Goal: Information Seeking & Learning: Learn about a topic

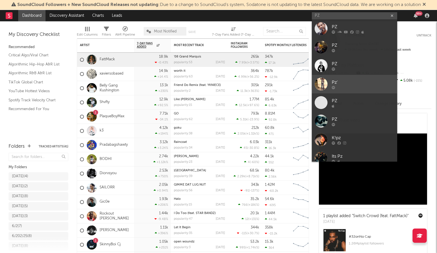
type input "PZ"
click at [366, 90] on link "Pz'" at bounding box center [354, 84] width 85 height 18
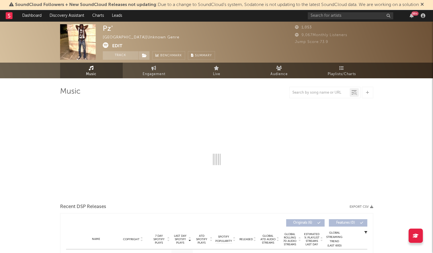
select select "1w"
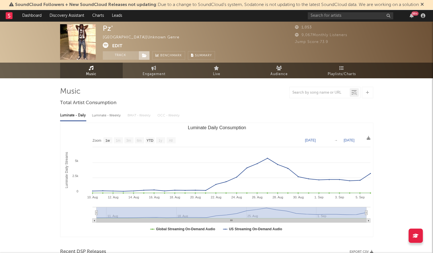
click at [146, 52] on span at bounding box center [143, 55] width 11 height 9
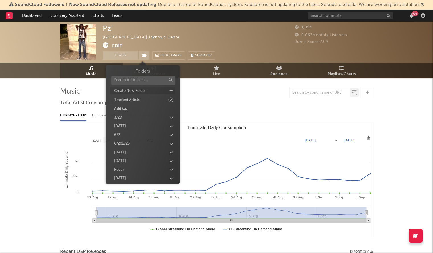
click at [173, 88] on div "Create New Folder" at bounding box center [142, 90] width 65 height 7
type input "9/12/25"
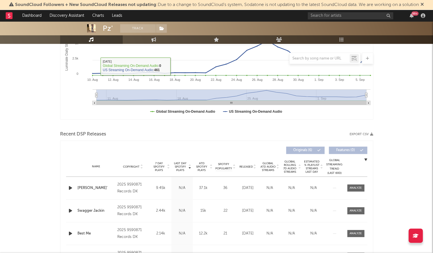
scroll to position [118, 0]
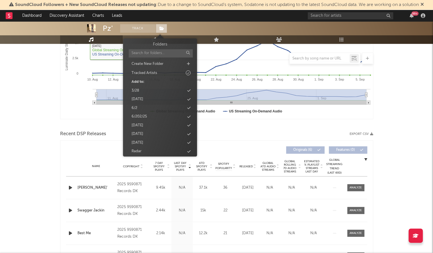
click at [159, 26] on span at bounding box center [161, 28] width 11 height 9
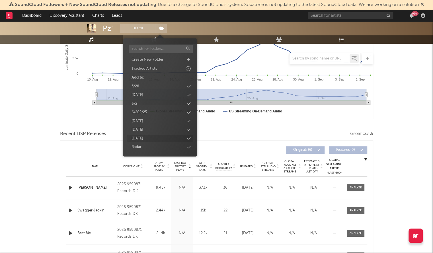
scroll to position [5, 0]
click at [189, 139] on icon at bounding box center [188, 138] width 3 height 4
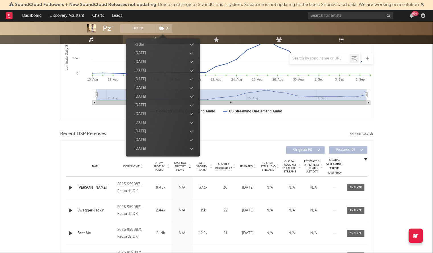
scroll to position [116, 0]
click at [0, 147] on div "Pz' Track ( 1 ) United States | Unknown Genre Edit Track ( 1 ) Benchmark Summar…" at bounding box center [216, 118] width 433 height 428
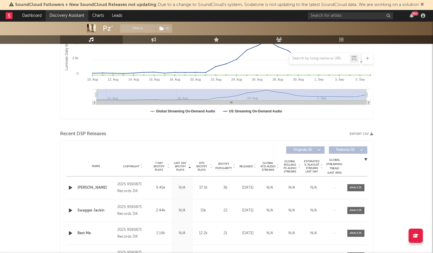
click at [50, 18] on link "Discovery Assistant" at bounding box center [67, 15] width 43 height 11
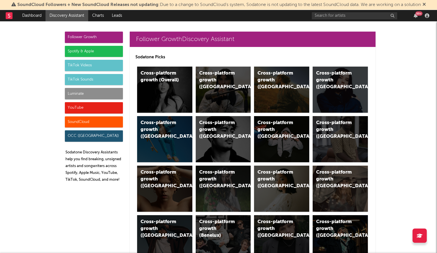
click at [277, 82] on div "Cross-platform growth (US)" at bounding box center [276, 80] width 39 height 20
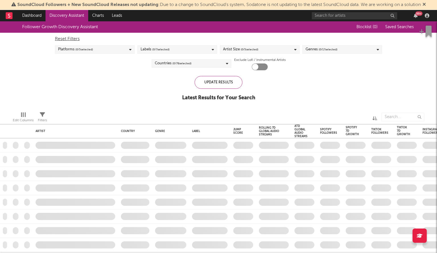
checkbox input "true"
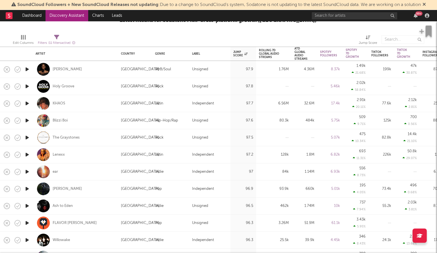
click at [26, 171] on icon "button" at bounding box center [27, 171] width 6 height 7
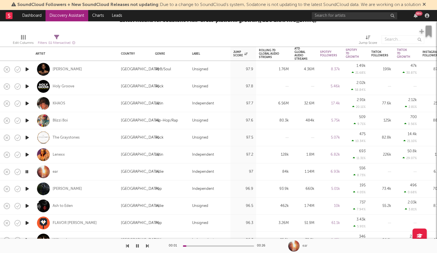
click at [204, 247] on div "00:01 00:26" at bounding box center [219, 246] width 100 height 14
click at [55, 172] on div "ear" at bounding box center [55, 171] width 5 height 5
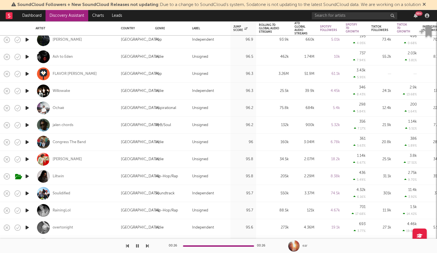
click at [25, 158] on icon "button" at bounding box center [27, 159] width 6 height 7
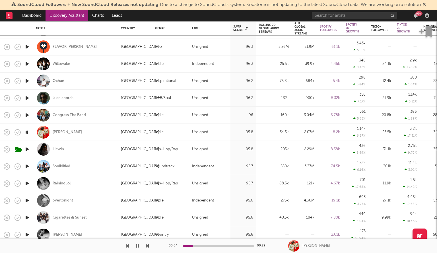
click at [28, 181] on icon "button" at bounding box center [27, 183] width 6 height 7
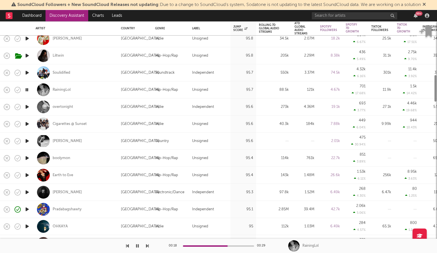
click at [26, 141] on icon "button" at bounding box center [27, 140] width 6 height 7
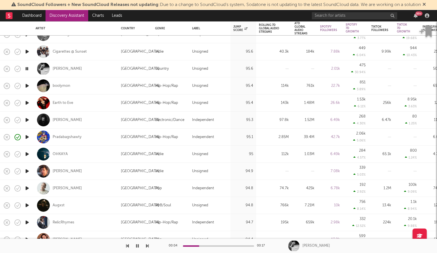
click at [30, 153] on div at bounding box center [26, 154] width 11 height 17
select select "1w"
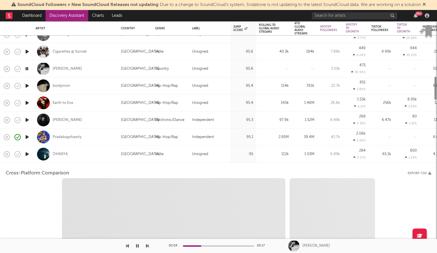
select select "6m"
click at [28, 153] on icon "button" at bounding box center [27, 153] width 6 height 7
click at [104, 151] on div "OHKAYA" at bounding box center [76, 154] width 80 height 17
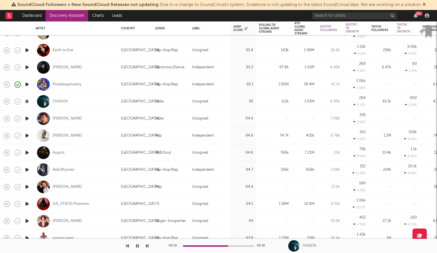
click at [26, 152] on icon "button" at bounding box center [27, 152] width 6 height 7
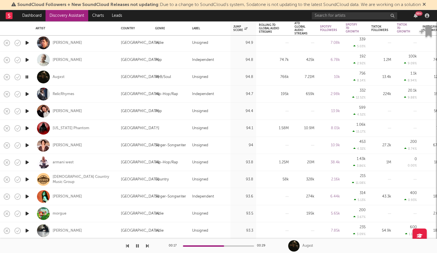
click at [28, 127] on icon "button" at bounding box center [27, 128] width 6 height 7
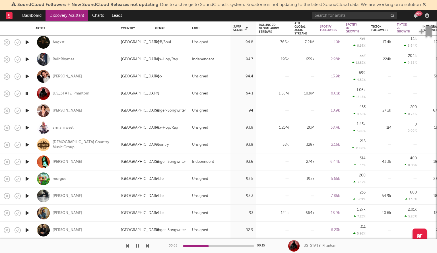
click at [26, 128] on icon "button" at bounding box center [27, 127] width 6 height 7
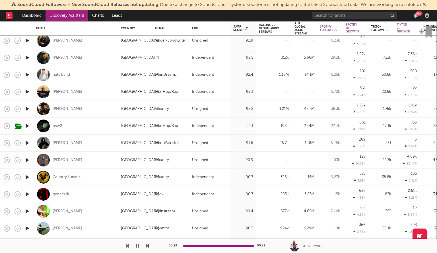
click at [30, 144] on div at bounding box center [26, 143] width 11 height 17
select select "1w"
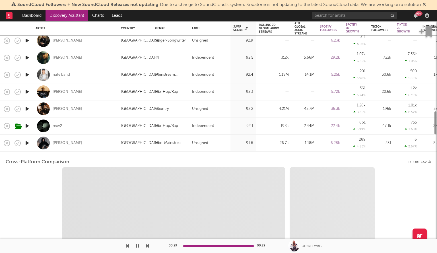
select select "6m"
click at [29, 144] on icon "button" at bounding box center [27, 142] width 6 height 7
click at [81, 144] on div "Joon Gloom" at bounding box center [76, 143] width 80 height 17
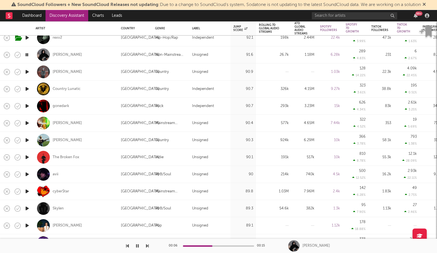
click at [26, 174] on icon "button" at bounding box center [27, 174] width 6 height 7
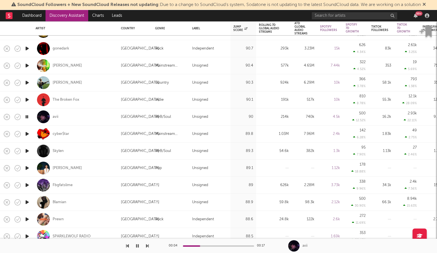
click at [27, 152] on icon "button" at bounding box center [27, 150] width 6 height 7
click at [27, 133] on icon "button" at bounding box center [27, 133] width 6 height 7
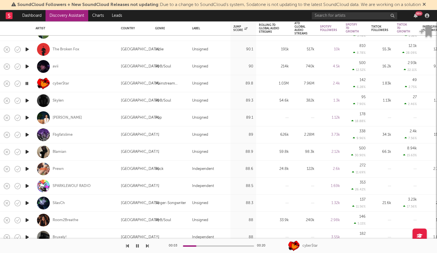
click at [27, 131] on icon "button" at bounding box center [27, 134] width 6 height 7
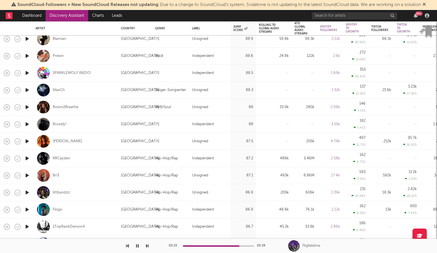
click at [27, 142] on icon "button" at bounding box center [27, 141] width 6 height 7
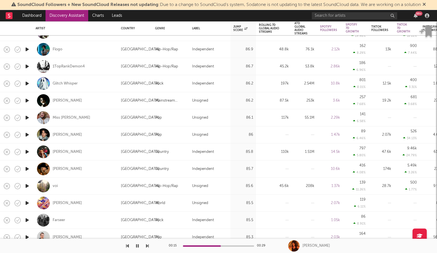
click at [28, 99] on icon "button" at bounding box center [27, 100] width 6 height 7
click at [27, 135] on icon "button" at bounding box center [27, 134] width 6 height 7
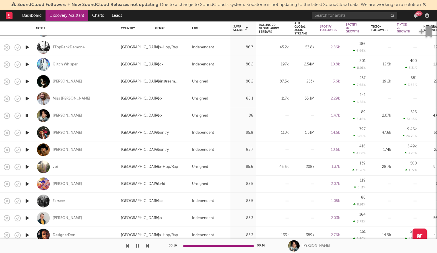
click at [29, 167] on icon "button" at bounding box center [27, 166] width 6 height 7
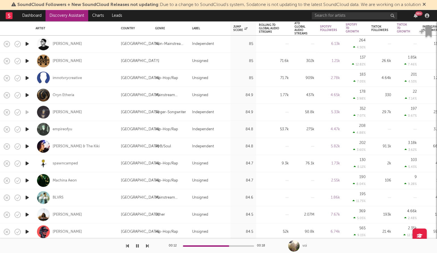
click at [27, 162] on icon "button" at bounding box center [27, 163] width 6 height 7
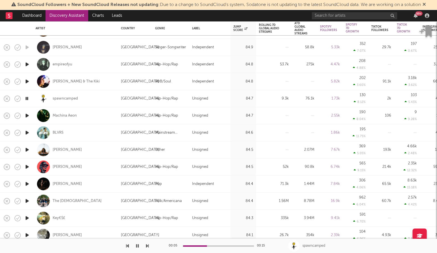
click at [26, 149] on icon "button" at bounding box center [27, 149] width 6 height 7
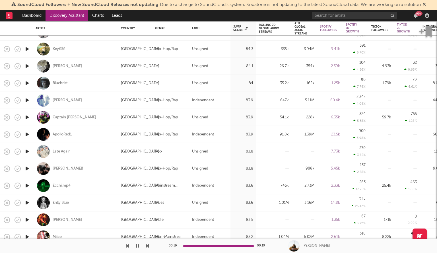
click at [28, 151] on icon "button" at bounding box center [27, 151] width 6 height 7
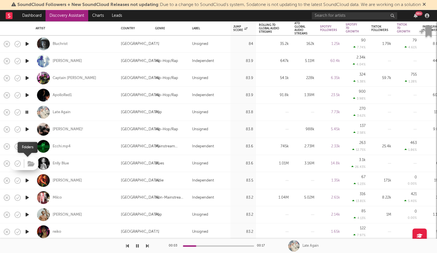
click at [26, 161] on span at bounding box center [30, 163] width 10 height 10
click at [28, 165] on icon "button" at bounding box center [27, 163] width 6 height 7
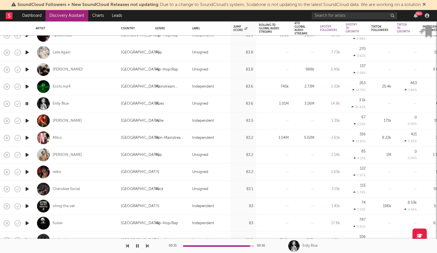
click at [28, 152] on icon "button" at bounding box center [27, 154] width 6 height 7
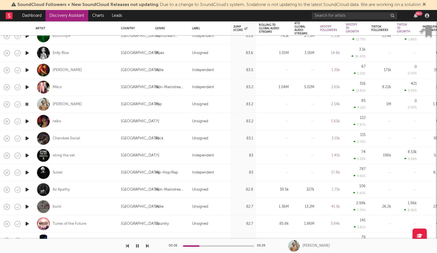
click at [27, 191] on icon "button" at bounding box center [27, 189] width 6 height 7
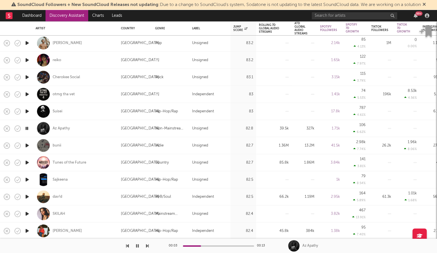
click at [30, 179] on icon "button" at bounding box center [27, 179] width 6 height 7
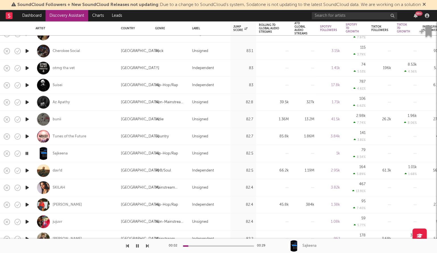
click at [26, 186] on icon "button" at bounding box center [27, 187] width 6 height 7
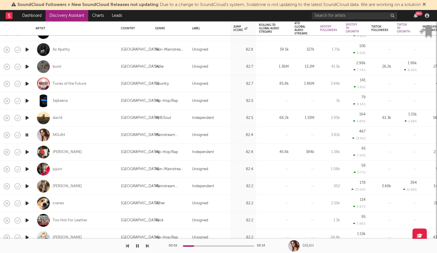
click at [29, 169] on icon "button" at bounding box center [27, 169] width 6 height 7
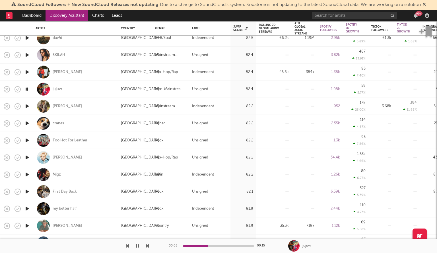
click at [28, 125] on icon "button" at bounding box center [27, 123] width 6 height 7
click at [27, 157] on icon "button" at bounding box center [27, 157] width 6 height 7
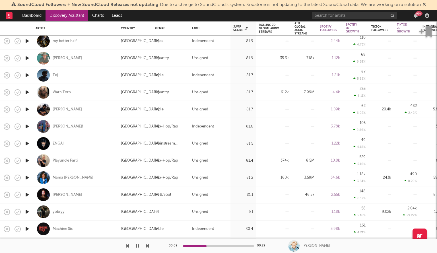
click at [27, 175] on icon "button" at bounding box center [27, 177] width 6 height 7
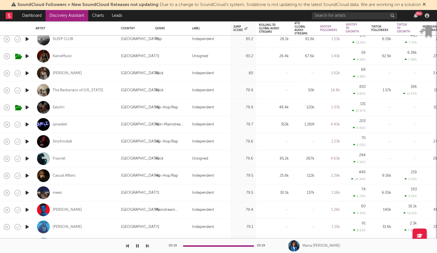
click at [28, 192] on icon "button" at bounding box center [27, 192] width 6 height 7
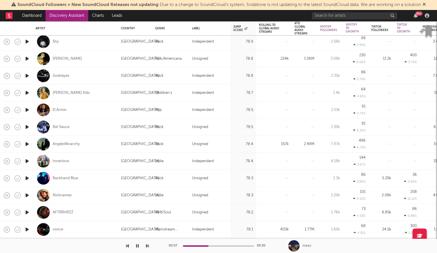
click at [27, 160] on icon "button" at bounding box center [27, 161] width 6 height 7
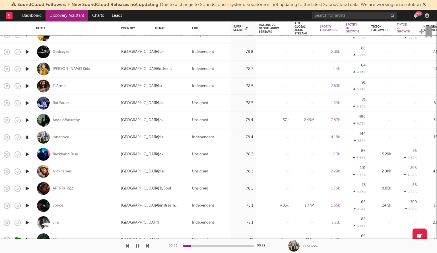
click at [28, 171] on icon "button" at bounding box center [27, 171] width 6 height 7
click at [27, 187] on icon "button" at bounding box center [27, 188] width 6 height 7
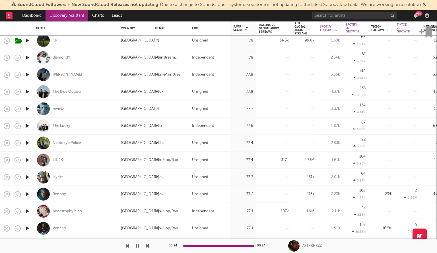
click at [28, 176] on icon "button" at bounding box center [27, 177] width 6 height 7
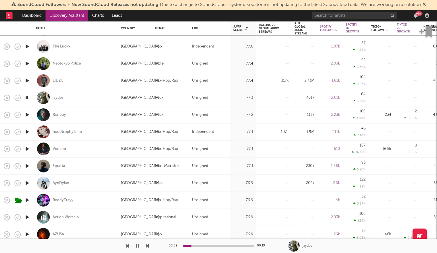
click at [26, 164] on icon "button" at bounding box center [27, 165] width 6 height 7
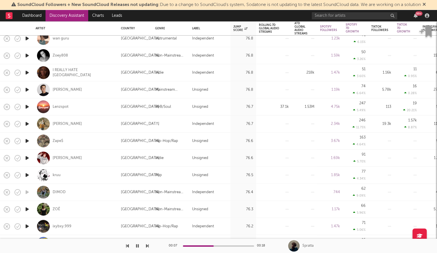
click at [28, 174] on icon "button" at bounding box center [27, 175] width 6 height 7
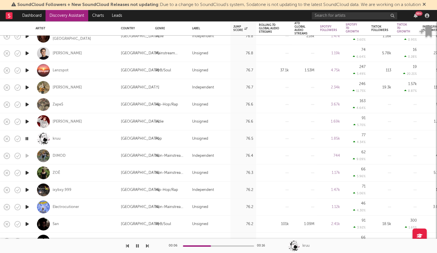
click at [28, 172] on icon "button" at bounding box center [27, 172] width 6 height 7
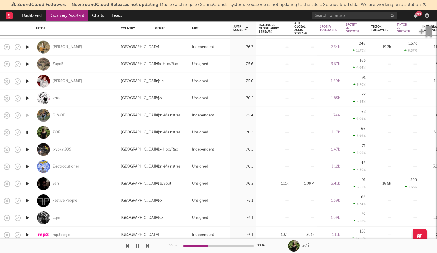
click at [28, 183] on icon "button" at bounding box center [27, 183] width 6 height 7
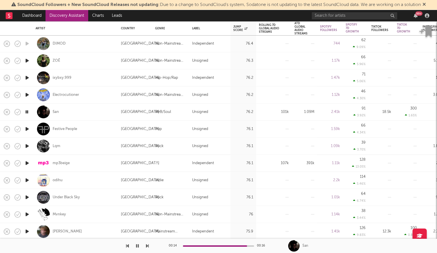
click at [31, 146] on div at bounding box center [26, 146] width 11 height 17
select select "1w"
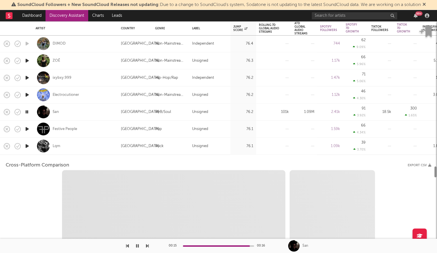
select select "1w"
select select "1m"
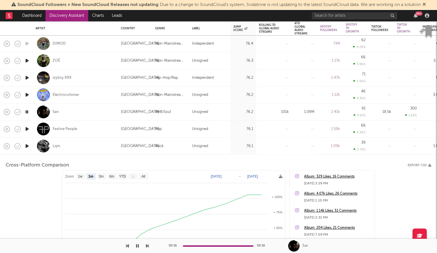
click at [27, 145] on icon "button" at bounding box center [27, 146] width 6 height 7
click at [68, 149] on div "Lqm" at bounding box center [76, 146] width 80 height 17
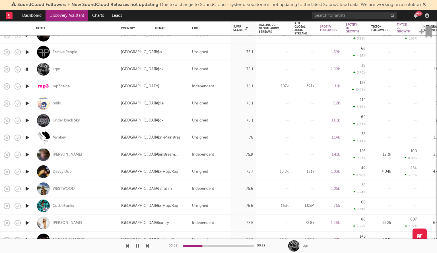
click at [28, 207] on icon "button" at bounding box center [27, 205] width 6 height 7
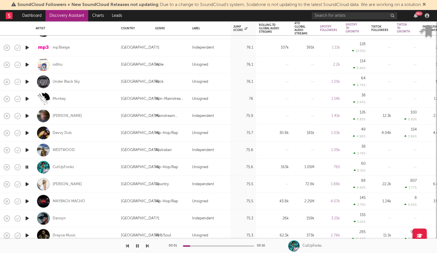
click at [31, 133] on div at bounding box center [26, 133] width 11 height 17
select select "1w"
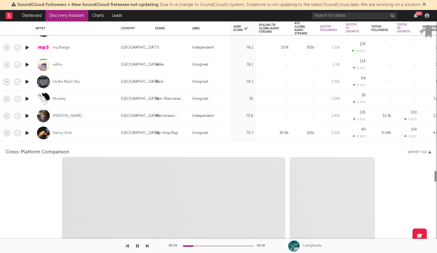
click at [29, 132] on icon "button" at bounding box center [27, 132] width 6 height 7
select select "1w"
click at [92, 137] on div "Devvy Dub" at bounding box center [76, 133] width 80 height 17
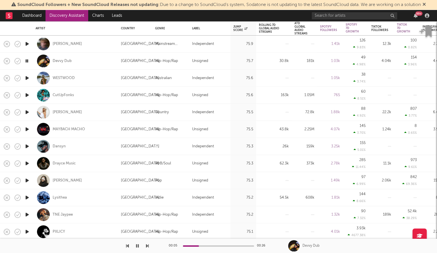
click at [26, 180] on icon "button" at bounding box center [27, 180] width 6 height 7
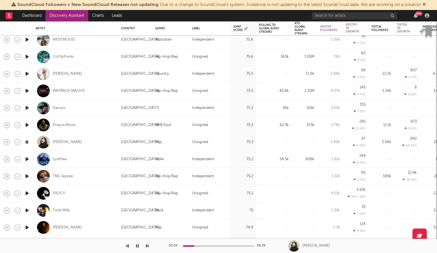
click at [27, 192] on icon "button" at bounding box center [27, 193] width 6 height 7
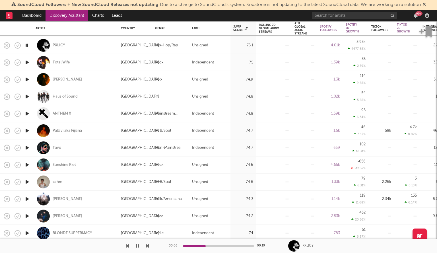
click at [25, 179] on icon "button" at bounding box center [27, 181] width 6 height 7
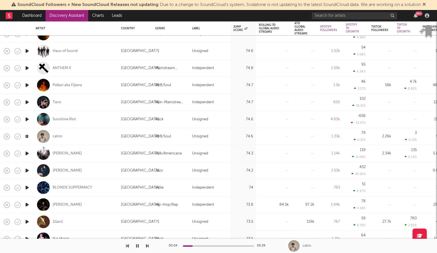
click at [27, 203] on icon "button" at bounding box center [27, 204] width 6 height 7
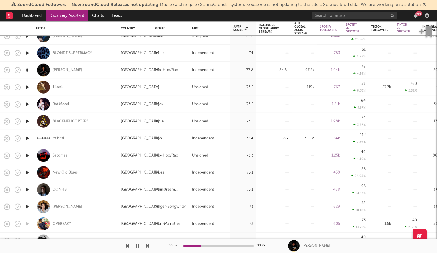
click at [25, 156] on icon "button" at bounding box center [27, 155] width 6 height 7
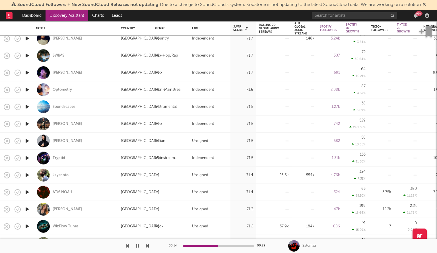
click at [26, 173] on icon "button" at bounding box center [27, 175] width 6 height 7
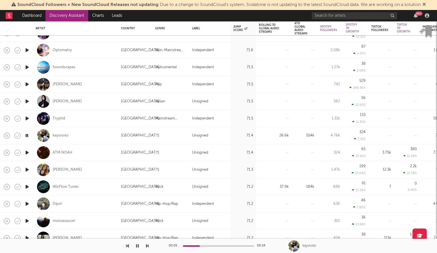
click at [24, 201] on icon "button" at bounding box center [27, 203] width 6 height 7
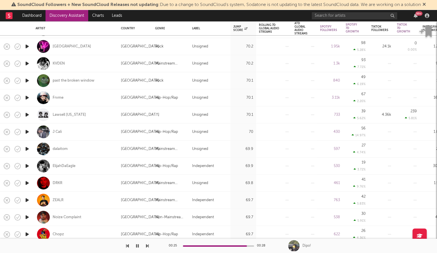
click at [29, 147] on icon "button" at bounding box center [27, 148] width 6 height 7
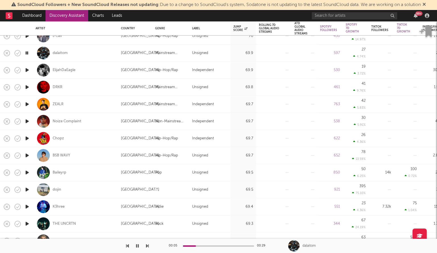
click at [28, 156] on icon "button" at bounding box center [27, 155] width 6 height 7
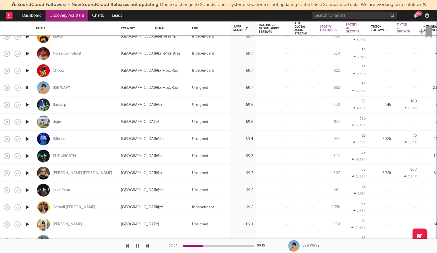
click at [28, 139] on icon "button" at bounding box center [27, 138] width 6 height 7
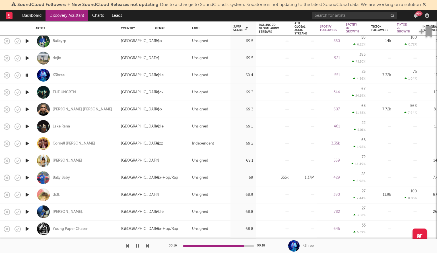
click at [27, 158] on icon "button" at bounding box center [27, 160] width 6 height 7
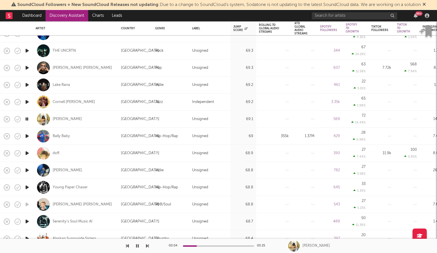
click at [28, 84] on icon "button" at bounding box center [27, 84] width 6 height 7
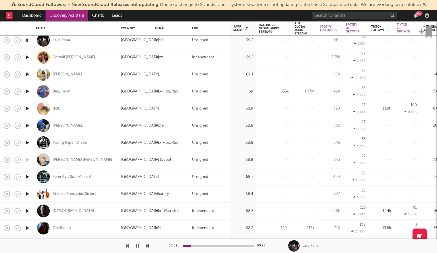
click at [28, 126] on icon "button" at bounding box center [27, 125] width 6 height 7
click at [29, 88] on icon "button" at bounding box center [27, 91] width 6 height 7
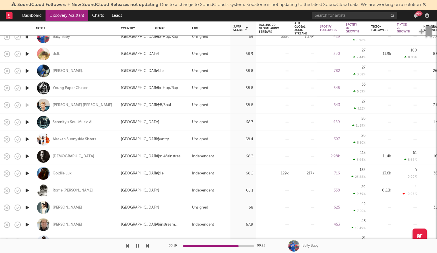
click at [29, 173] on icon "button" at bounding box center [27, 173] width 6 height 7
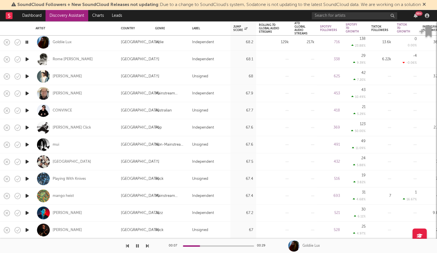
click at [26, 142] on icon "button" at bounding box center [27, 144] width 6 height 7
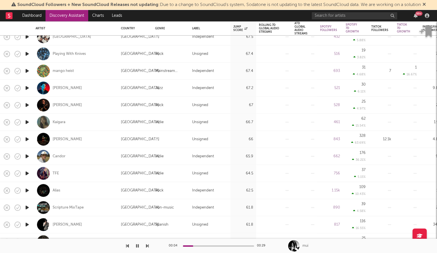
click at [28, 120] on icon "button" at bounding box center [27, 122] width 6 height 7
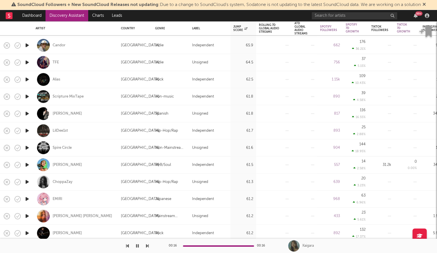
click at [30, 114] on icon "button" at bounding box center [27, 113] width 6 height 7
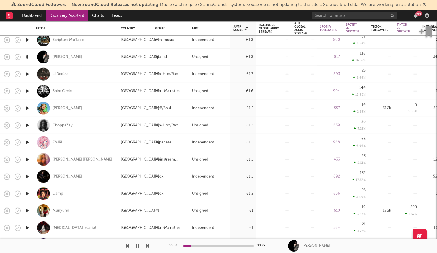
click at [25, 107] on icon "button" at bounding box center [27, 108] width 6 height 7
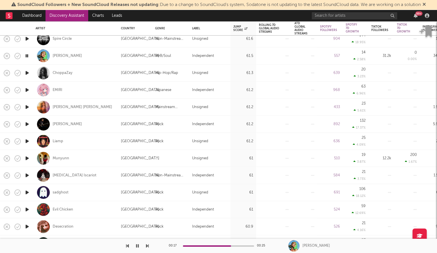
click at [27, 158] on icon "button" at bounding box center [27, 158] width 6 height 7
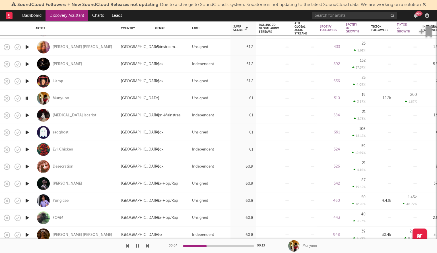
click at [27, 182] on icon "button" at bounding box center [27, 183] width 6 height 7
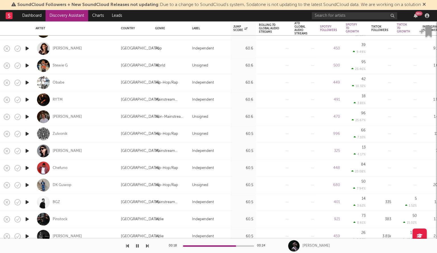
click at [30, 185] on div at bounding box center [26, 185] width 11 height 17
select select "1w"
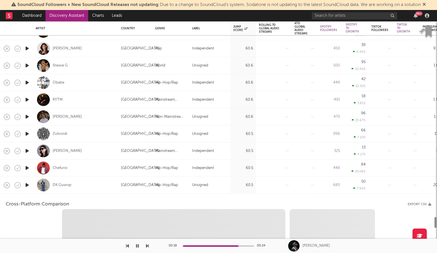
select select "6m"
click at [64, 183] on div "DK Guwop" at bounding box center [62, 184] width 19 height 5
select select "1m"
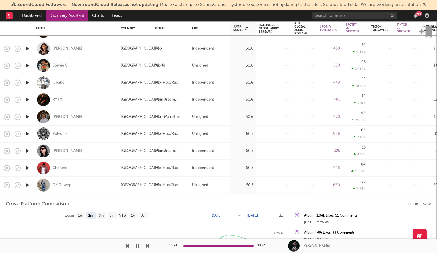
click at [96, 187] on div "DK Guwop" at bounding box center [76, 185] width 80 height 17
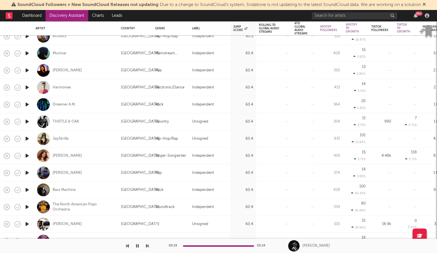
click at [28, 138] on icon "button" at bounding box center [27, 138] width 6 height 7
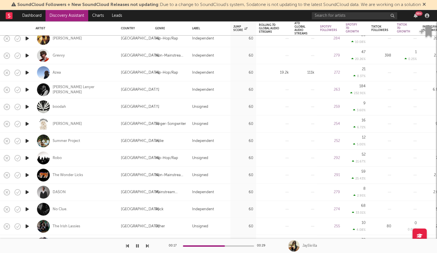
click at [57, 15] on link "Discovery Assistant" at bounding box center [67, 15] width 43 height 11
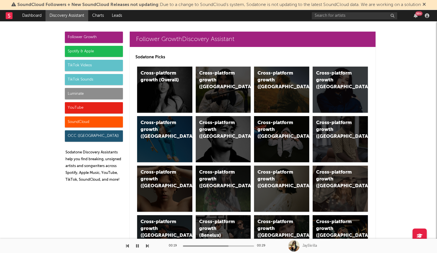
click at [80, 100] on div "Follower Growth Spotify & Apple TikTok Videos TikTok Sounds Luminate YouTube So…" at bounding box center [94, 109] width 58 height 155
click at [80, 96] on div "Luminate" at bounding box center [94, 93] width 58 height 11
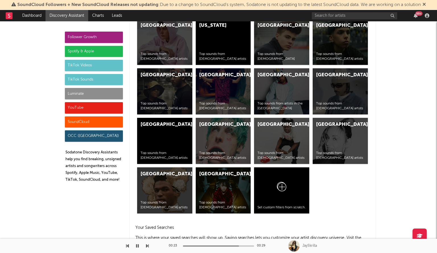
scroll to position [2440, 0]
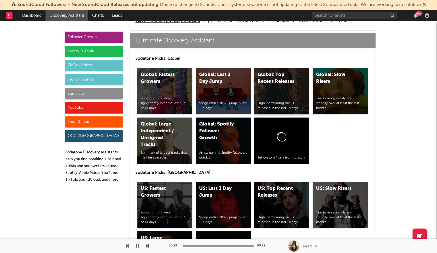
click at [276, 83] on div "Global: Top Recent Releases" at bounding box center [276, 78] width 39 height 14
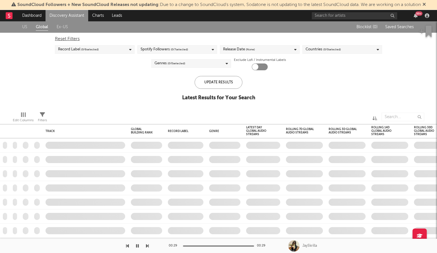
checkbox input "true"
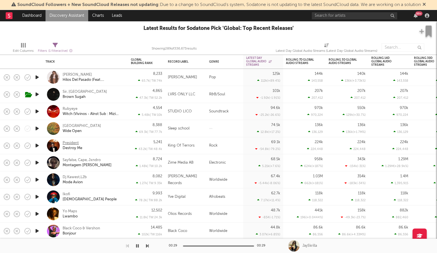
click at [71, 141] on div "President" at bounding box center [71, 143] width 16 height 5
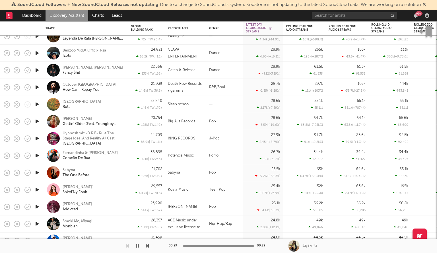
click at [38, 172] on icon "button" at bounding box center [37, 172] width 6 height 7
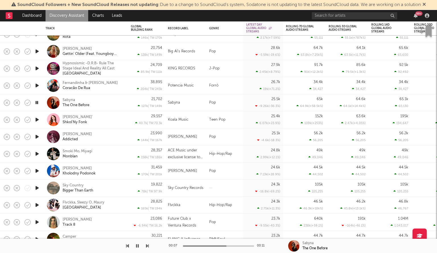
click at [37, 169] on icon "button" at bounding box center [37, 170] width 6 height 7
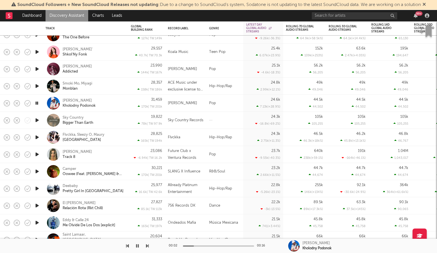
click at [38, 136] on icon "button" at bounding box center [37, 137] width 6 height 7
click at [38, 173] on icon "button" at bounding box center [37, 171] width 6 height 7
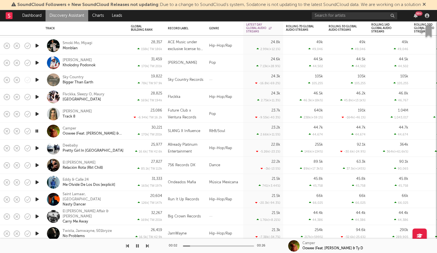
click at [38, 146] on icon "button" at bounding box center [37, 147] width 6 height 7
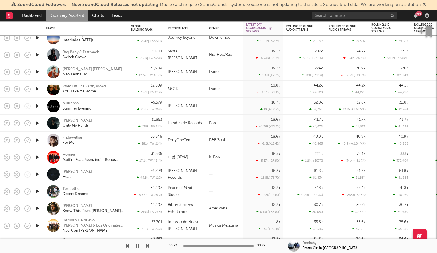
click at [37, 140] on icon "button" at bounding box center [37, 140] width 6 height 7
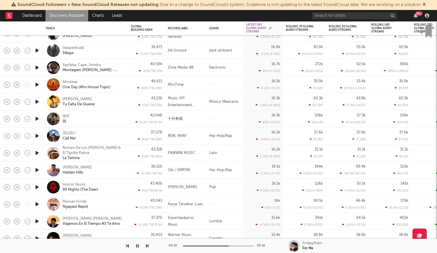
click at [38, 135] on icon "button" at bounding box center [37, 135] width 6 height 7
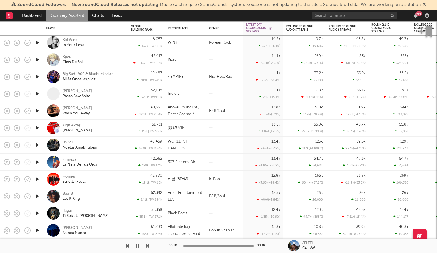
click at [37, 110] on icon "button" at bounding box center [37, 110] width 6 height 7
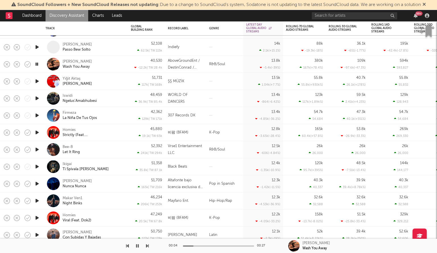
click at [38, 150] on icon "button" at bounding box center [37, 149] width 6 height 7
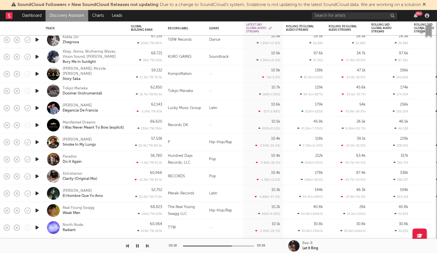
click at [36, 140] on icon "button" at bounding box center [37, 142] width 6 height 7
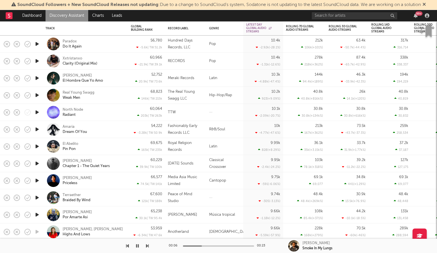
click at [36, 128] on icon "button" at bounding box center [37, 129] width 6 height 7
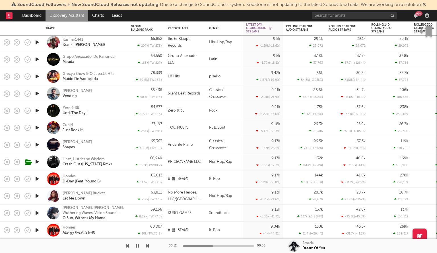
click at [38, 128] on icon "button" at bounding box center [37, 127] width 6 height 7
click at [69, 128] on div "Just Rock It" at bounding box center [73, 130] width 20 height 5
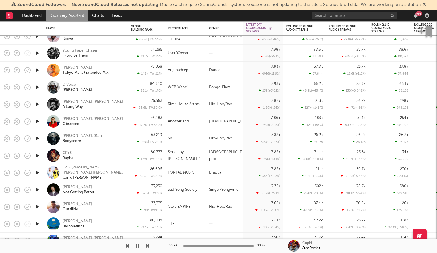
click at [39, 138] on icon "button" at bounding box center [37, 138] width 6 height 7
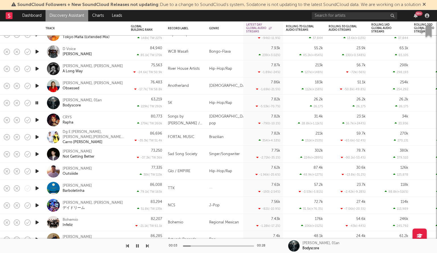
click at [38, 152] on icon "button" at bounding box center [37, 153] width 6 height 7
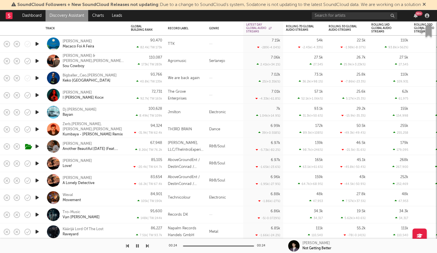
click at [38, 146] on icon "button" at bounding box center [37, 146] width 6 height 7
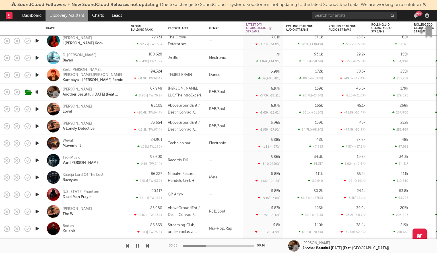
click at [39, 144] on icon "button" at bounding box center [37, 143] width 6 height 7
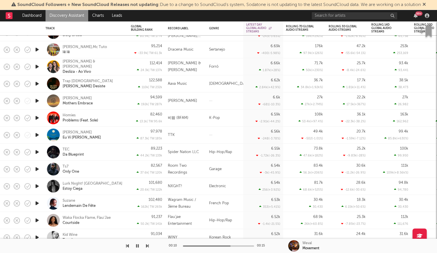
click at [36, 149] on icon "button" at bounding box center [37, 151] width 6 height 7
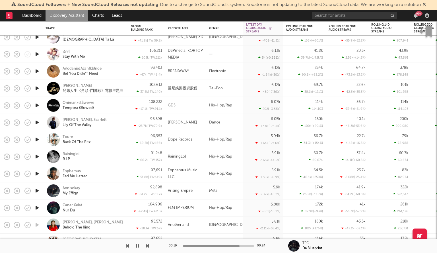
click at [36, 157] on icon "button" at bounding box center [37, 156] width 6 height 7
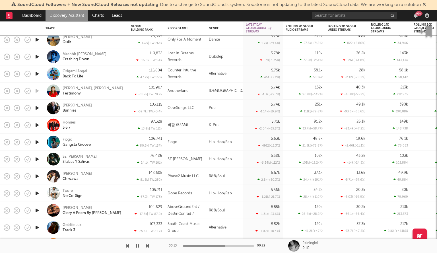
click at [38, 175] on icon "button" at bounding box center [37, 176] width 6 height 7
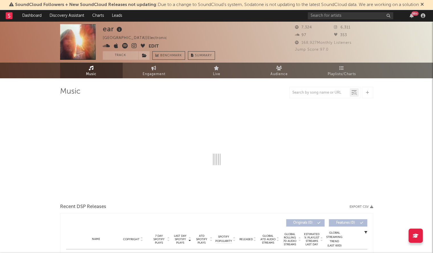
select select "1w"
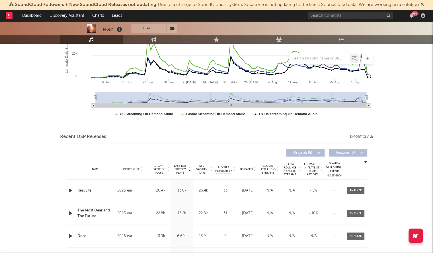
scroll to position [119, 0]
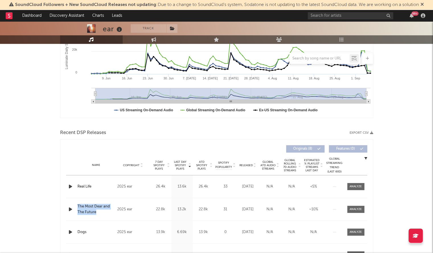
drag, startPoint x: 71, startPoint y: 204, endPoint x: 105, endPoint y: 210, distance: 33.9
click at [105, 210] on div "Name The Most Dear and The Future Copyright 2025 ear Label Surf Gang Records Al…" at bounding box center [216, 209] width 301 height 22
copy div "Name The Most Dear and The Future"
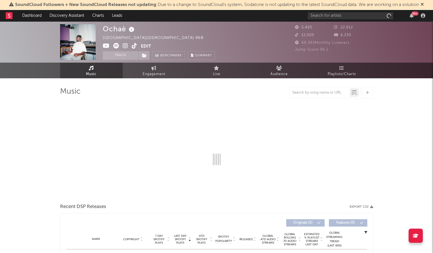
select select "1w"
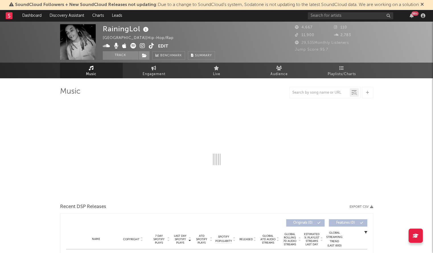
select select "1w"
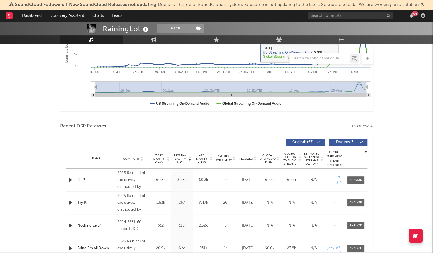
scroll to position [126, 0]
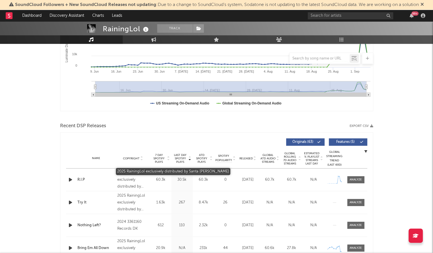
click at [135, 186] on div "2025 RainingLol exclusively distributed by Santa Anna" at bounding box center [132, 180] width 31 height 20
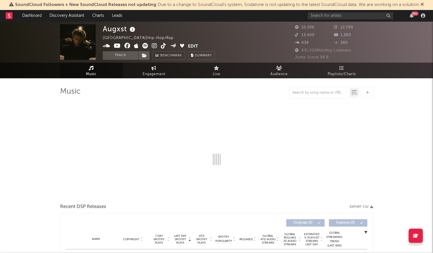
select select "6m"
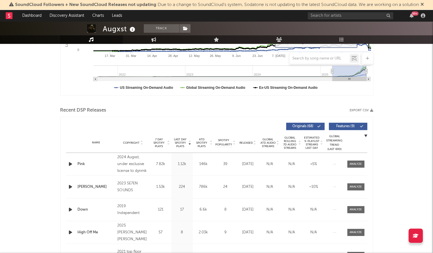
scroll to position [142, 0]
click at [244, 141] on span "Released" at bounding box center [245, 142] width 13 height 3
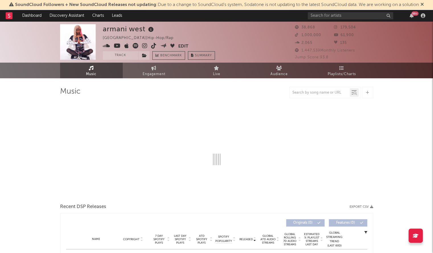
select select "6m"
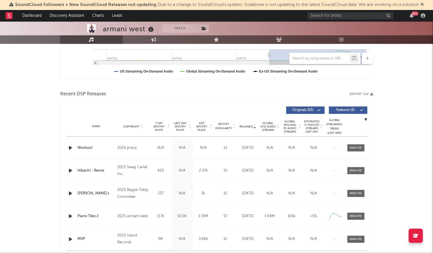
scroll to position [171, 0]
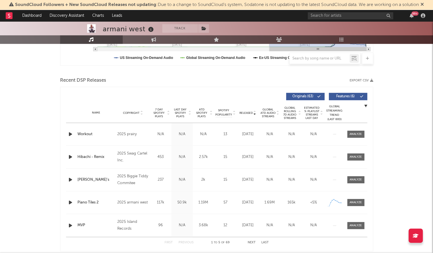
click at [246, 112] on span "Released" at bounding box center [245, 112] width 13 height 3
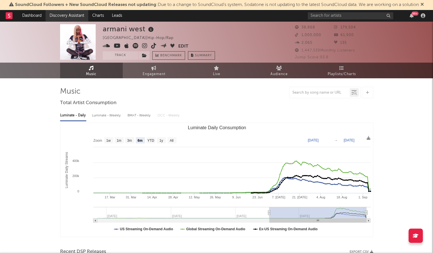
scroll to position [0, 0]
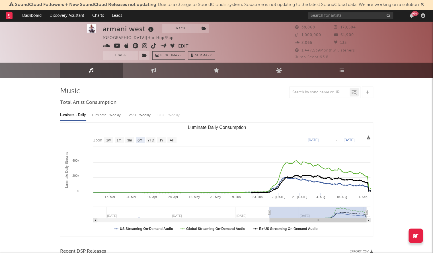
click at [152, 44] on icon at bounding box center [153, 46] width 5 height 6
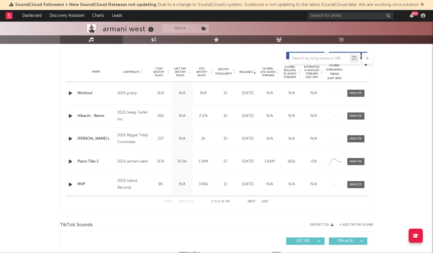
scroll to position [212, 0]
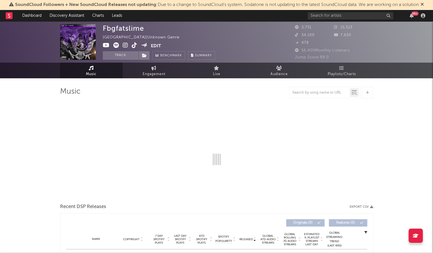
select select "6m"
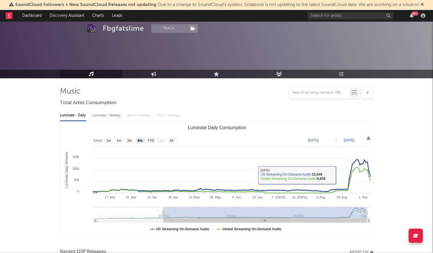
scroll to position [175, 0]
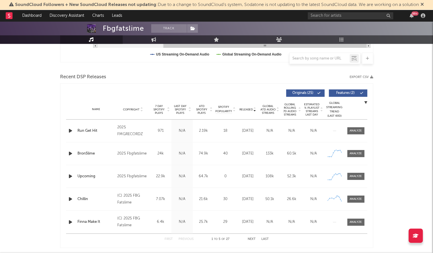
click at [247, 108] on span "Released" at bounding box center [245, 109] width 13 height 3
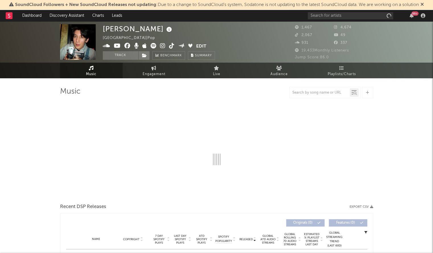
select select "6m"
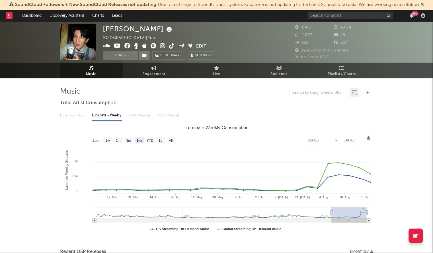
click at [171, 44] on icon at bounding box center [171, 46] width 5 height 6
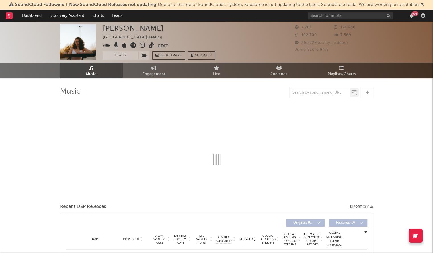
select select "6m"
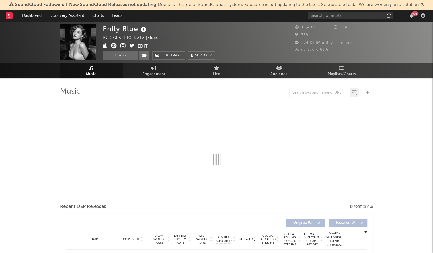
select select "1w"
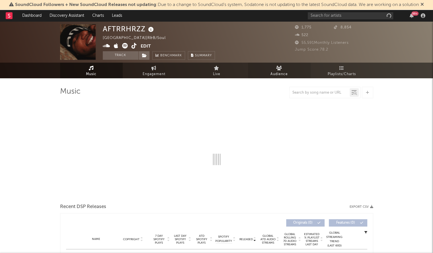
select select "1w"
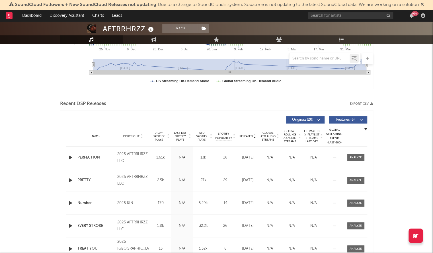
scroll to position [154, 0]
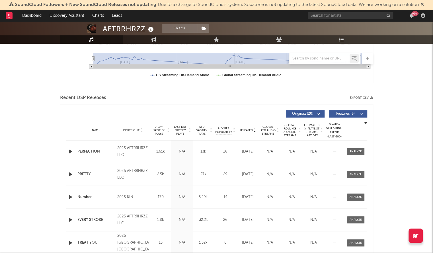
click at [247, 130] on span "Released" at bounding box center [245, 130] width 13 height 3
drag, startPoint x: 100, startPoint y: 155, endPoint x: 75, endPoint y: 150, distance: 25.9
click at [75, 150] on div "Name PERFECTION Copyright 2025 AFTRRHRZZ LLC Label AFTRRHRZZ LLC Album Names PE…" at bounding box center [216, 151] width 301 height 22
copy div "Name PERFECTION"
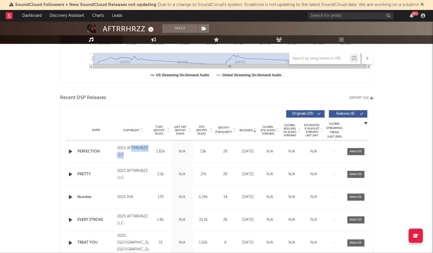
drag, startPoint x: 139, startPoint y: 152, endPoint x: 131, endPoint y: 146, distance: 10.1
click at [131, 146] on div "2025 AFTRRHRZZ LLC" at bounding box center [132, 152] width 31 height 14
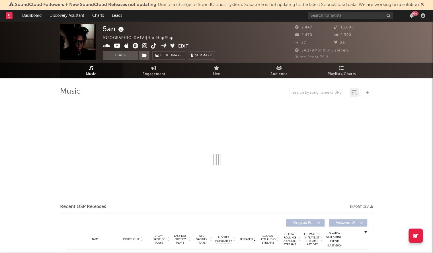
select select "6m"
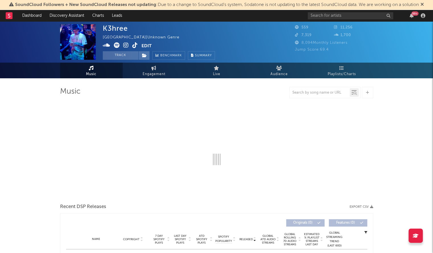
select select "1w"
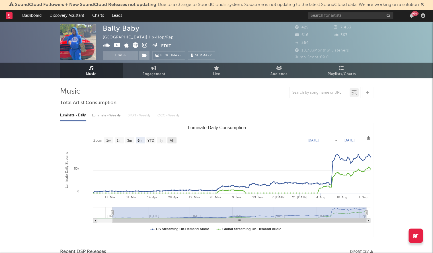
click at [172, 141] on text "All" at bounding box center [172, 141] width 4 height 4
select select "All"
type input "[DATE]"
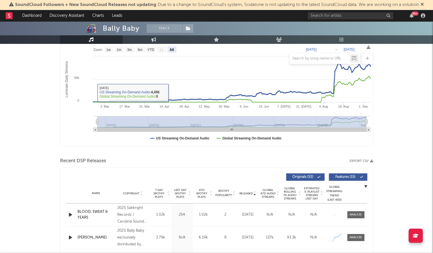
scroll to position [131, 0]
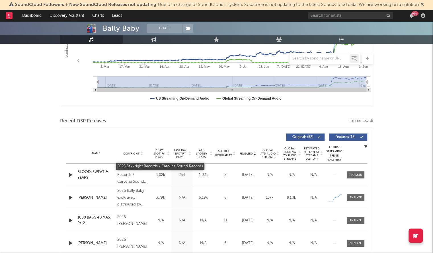
click at [135, 182] on div "2025 Sakkright Records / Carolina Sound Records" at bounding box center [132, 175] width 31 height 20
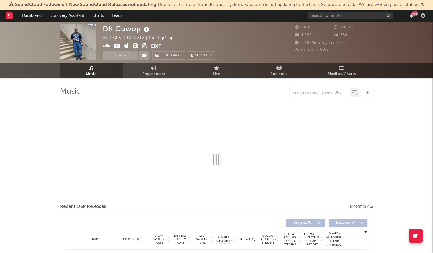
select select "6m"
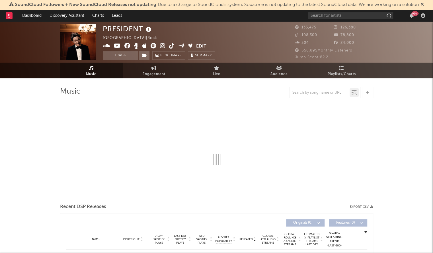
select select "1w"
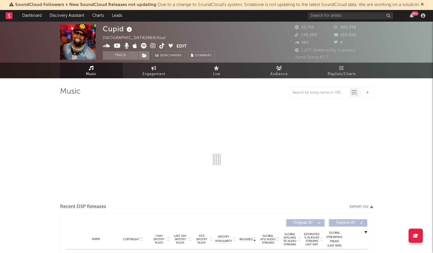
select select "6m"
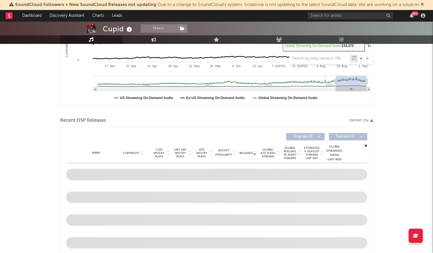
scroll to position [154, 0]
